Goal: Book appointment/travel/reservation

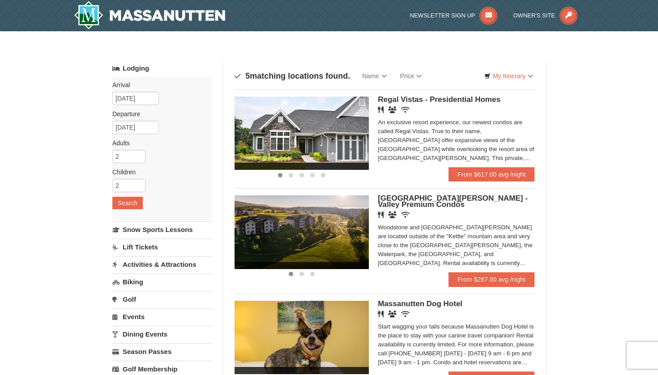
click at [443, 240] on div "Woodstone and [GEOGRAPHIC_DATA][PERSON_NAME] are located outside of the "Kettle…" at bounding box center [456, 245] width 157 height 45
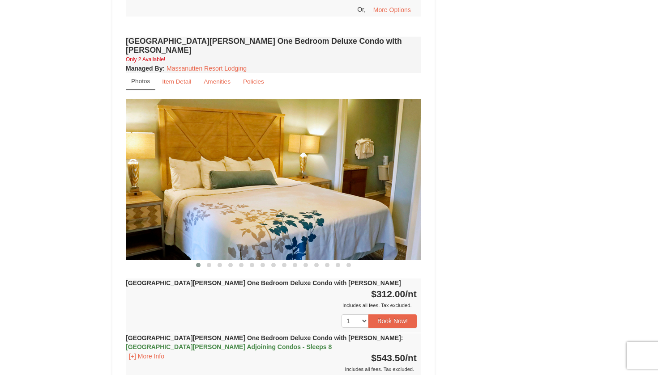
scroll to position [662, 0]
click at [408, 173] on img at bounding box center [273, 179] width 295 height 161
click at [212, 261] on button at bounding box center [209, 265] width 11 height 9
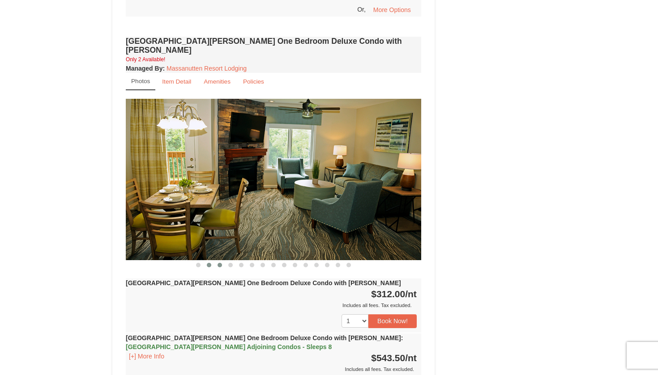
click at [218, 261] on button at bounding box center [219, 265] width 11 height 9
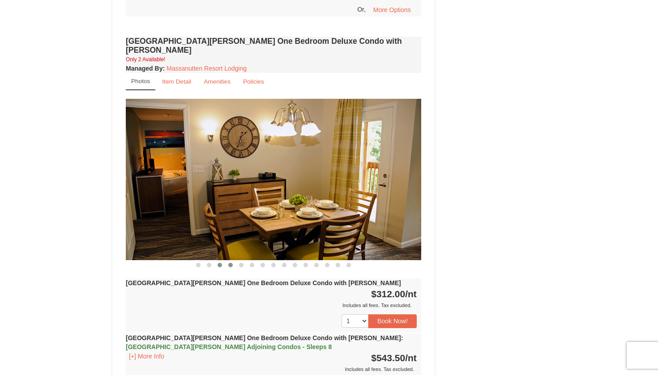
click at [226, 261] on button at bounding box center [230, 265] width 11 height 9
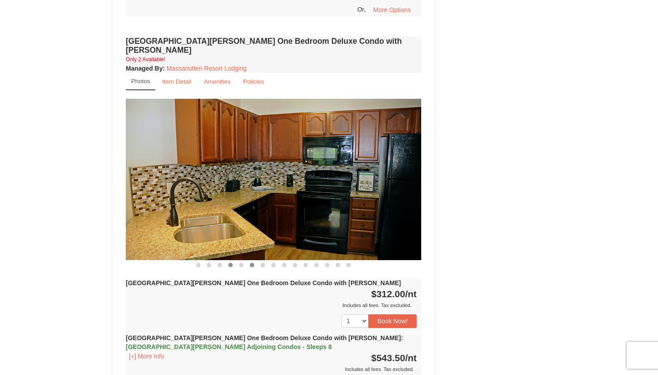
click at [248, 261] on button at bounding box center [251, 265] width 11 height 9
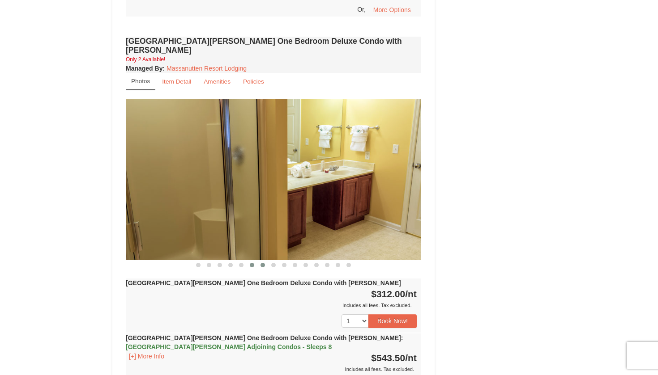
click at [261, 263] on span at bounding box center [262, 265] width 4 height 4
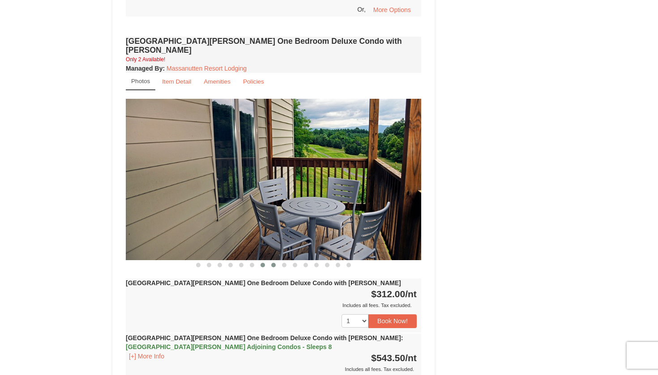
click at [275, 263] on span at bounding box center [273, 265] width 4 height 4
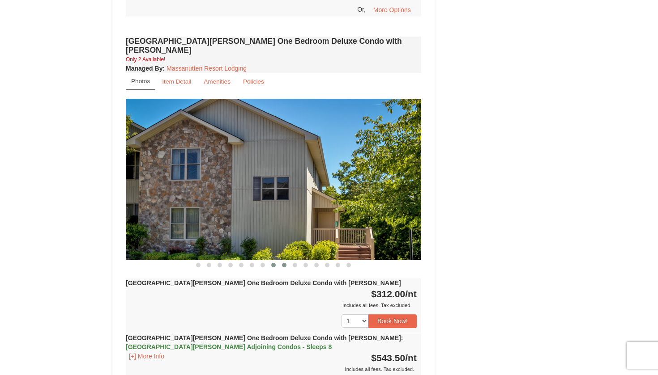
click at [286, 263] on span at bounding box center [284, 265] width 4 height 4
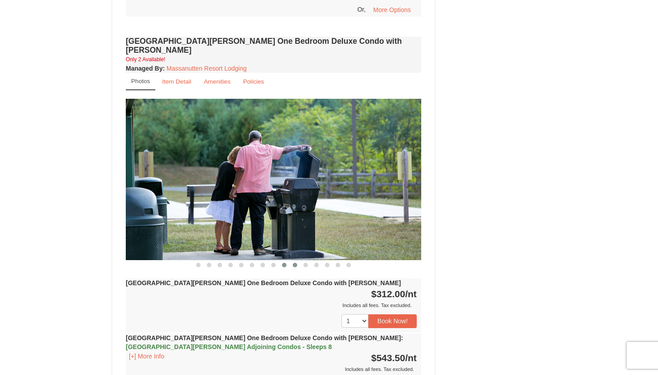
click at [294, 263] on span at bounding box center [295, 265] width 4 height 4
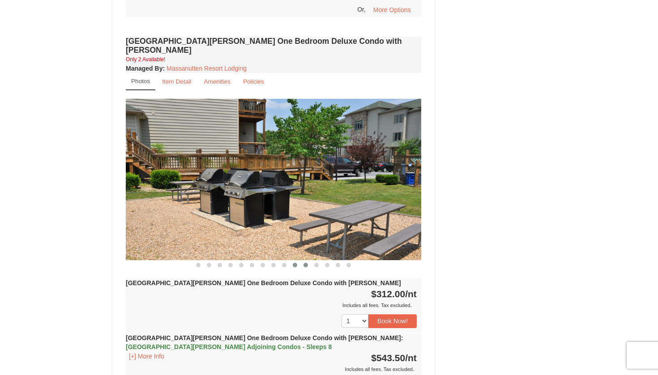
click at [302, 261] on button at bounding box center [305, 265] width 11 height 9
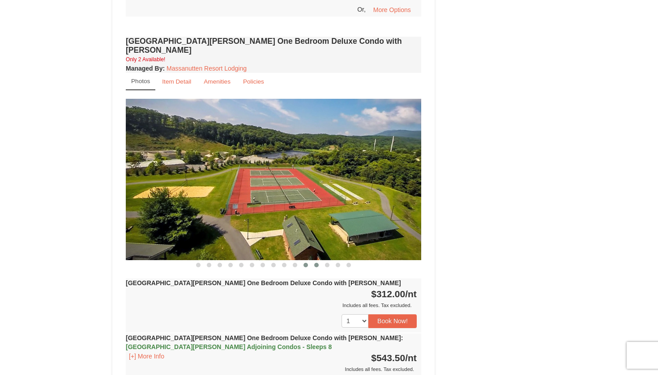
click at [315, 261] on button at bounding box center [316, 265] width 11 height 9
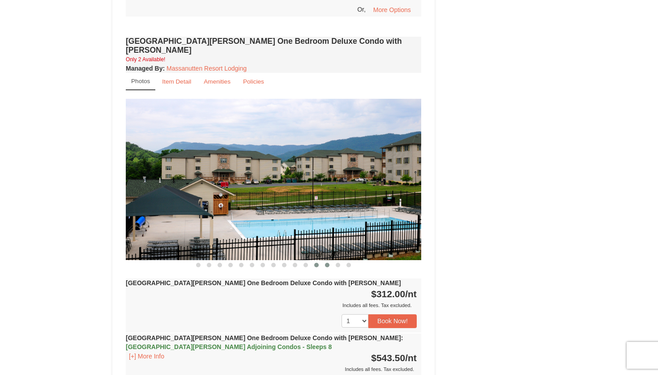
click at [329, 261] on button at bounding box center [327, 265] width 11 height 9
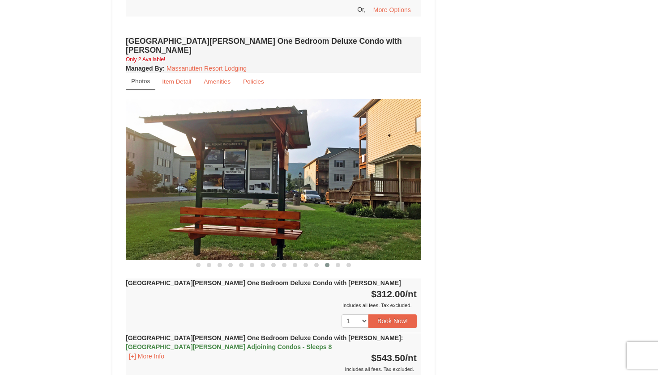
click at [339, 261] on div "Woodstone Meadows One Bedroom Deluxe Condo with Jacuzzi Only 2 Available! Manag…" at bounding box center [273, 230] width 300 height 393
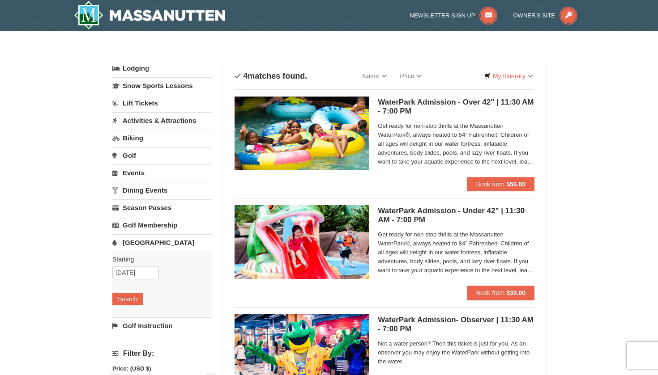
click at [430, 105] on h5 "WaterPark Admission - Over 42" | 11:30 AM - 7:00 PM Massanutten Indoor/Outdoor …" at bounding box center [456, 107] width 157 height 18
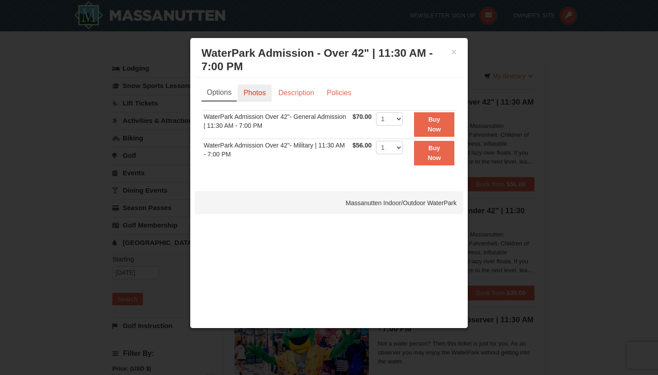
click at [259, 95] on link "Photos" at bounding box center [255, 93] width 34 height 17
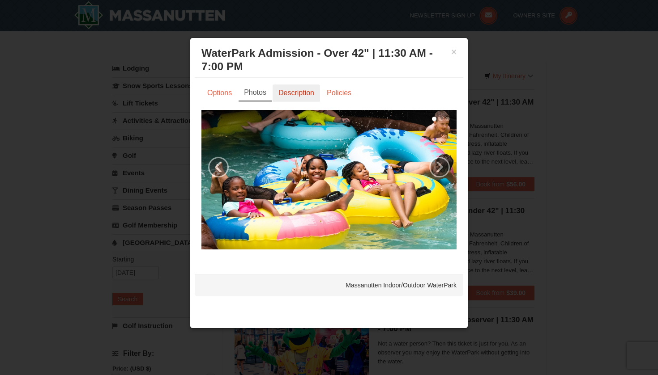
click at [286, 94] on link "Description" at bounding box center [295, 93] width 47 height 17
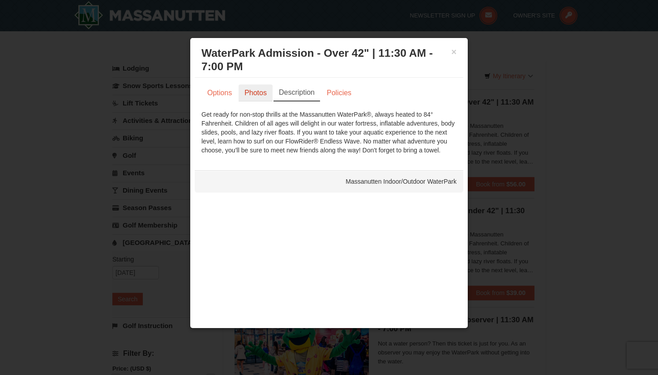
click at [260, 91] on link "Photos" at bounding box center [255, 93] width 34 height 17
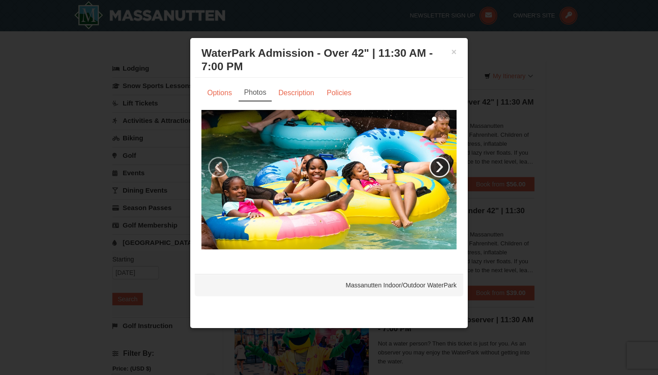
click at [438, 171] on link "›" at bounding box center [439, 167] width 21 height 21
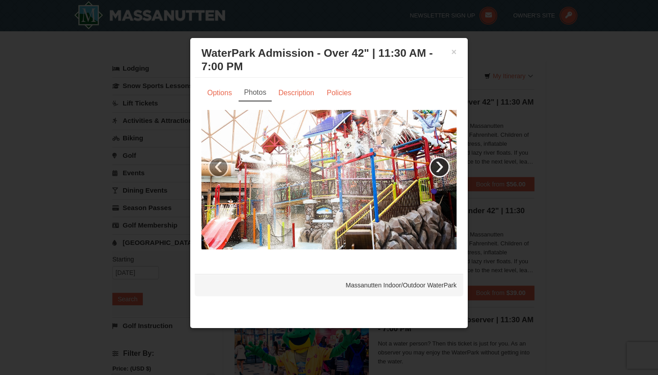
click at [438, 171] on link "›" at bounding box center [439, 167] width 21 height 21
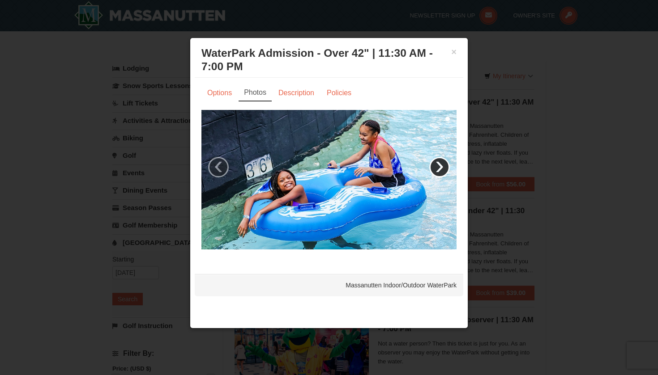
click at [438, 171] on link "›" at bounding box center [439, 167] width 21 height 21
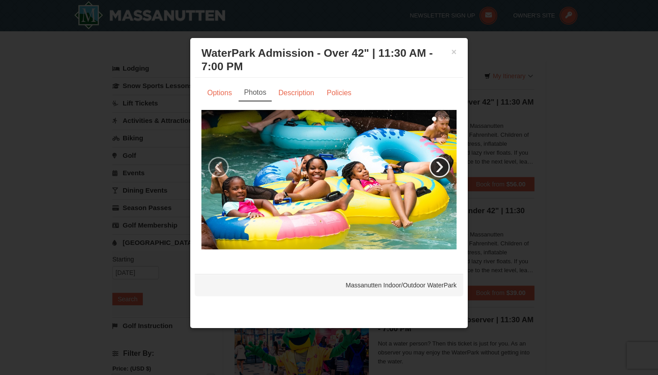
click at [438, 171] on link "›" at bounding box center [439, 167] width 21 height 21
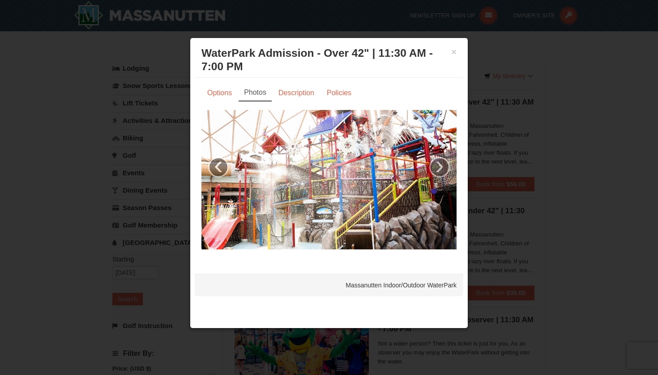
click at [451, 58] on h3 "WaterPark Admission - Over 42" | 11:30 AM - 7:00 PM Massanutten Indoor/Outdoor …" at bounding box center [328, 60] width 255 height 27
click at [452, 57] on h3 "WaterPark Admission - Over 42" | 11:30 AM - 7:00 PM Massanutten Indoor/Outdoor …" at bounding box center [328, 60] width 255 height 27
click at [453, 54] on button "×" at bounding box center [453, 51] width 5 height 9
